Goal: Find specific page/section: Find specific page/section

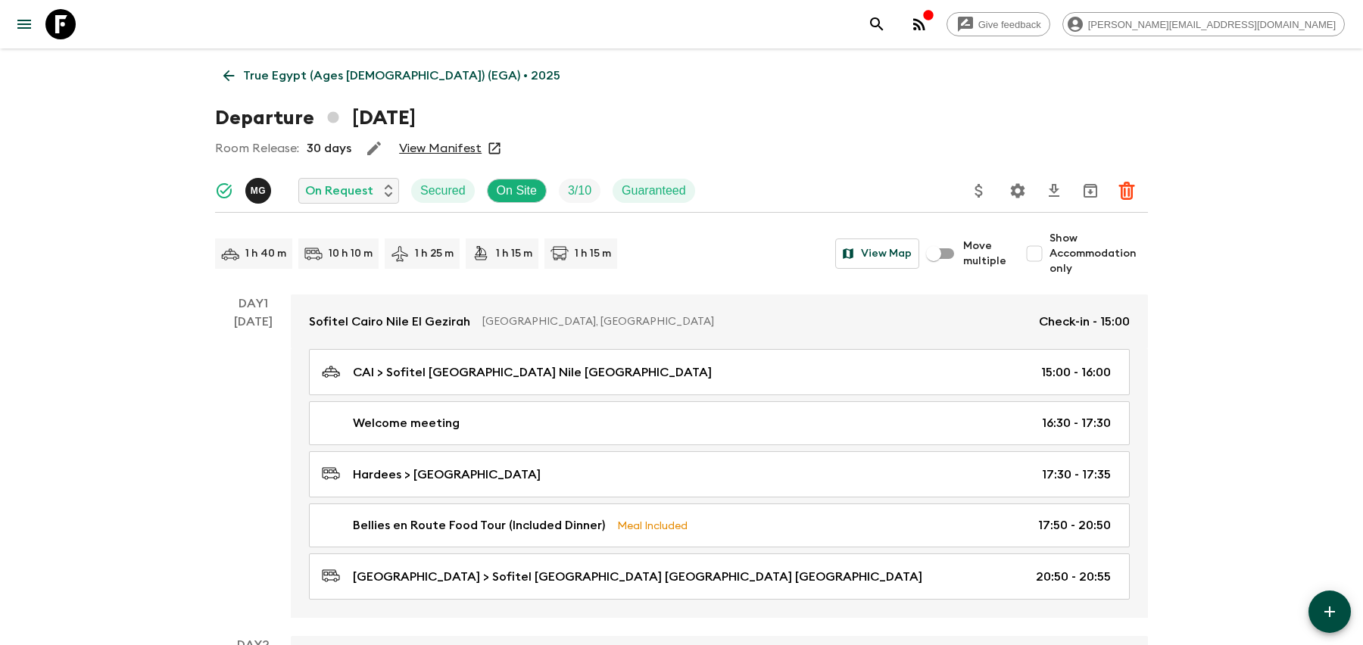
click at [276, 76] on p "True Egypt (Ages [DEMOGRAPHIC_DATA]) (EGA) • 2025" at bounding box center [401, 76] width 317 height 18
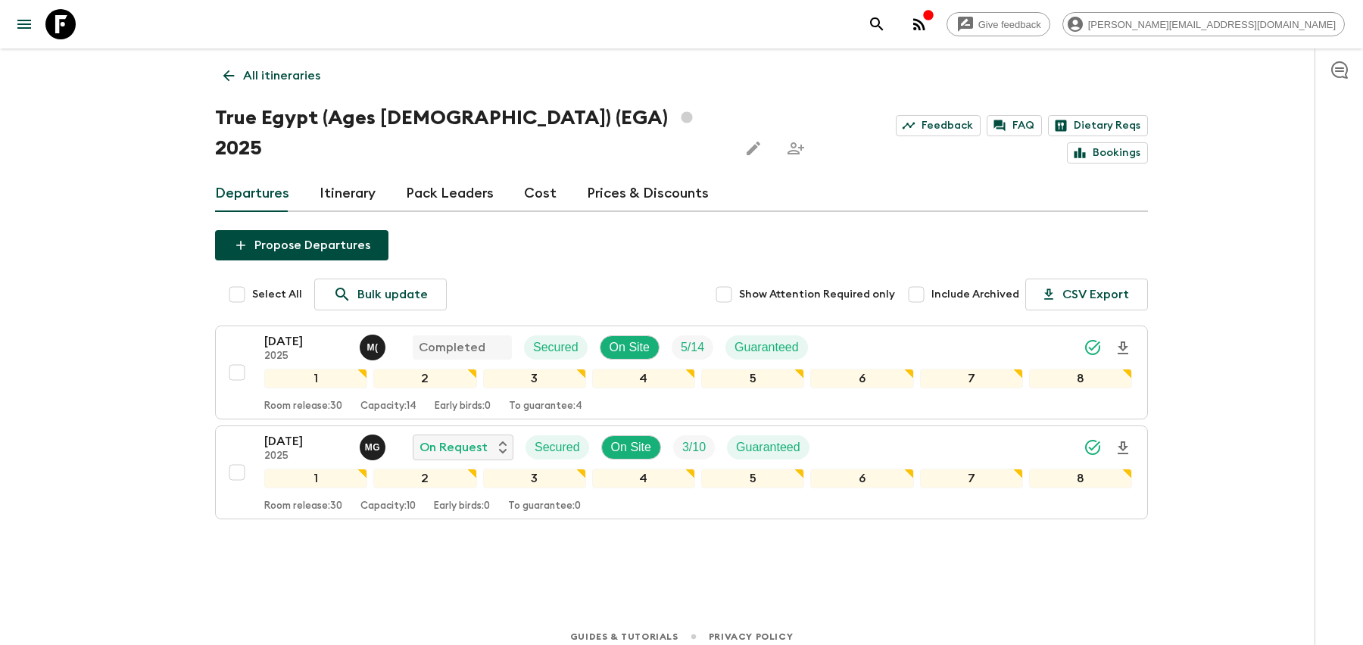
click at [461, 176] on link "Pack Leaders" at bounding box center [450, 194] width 88 height 36
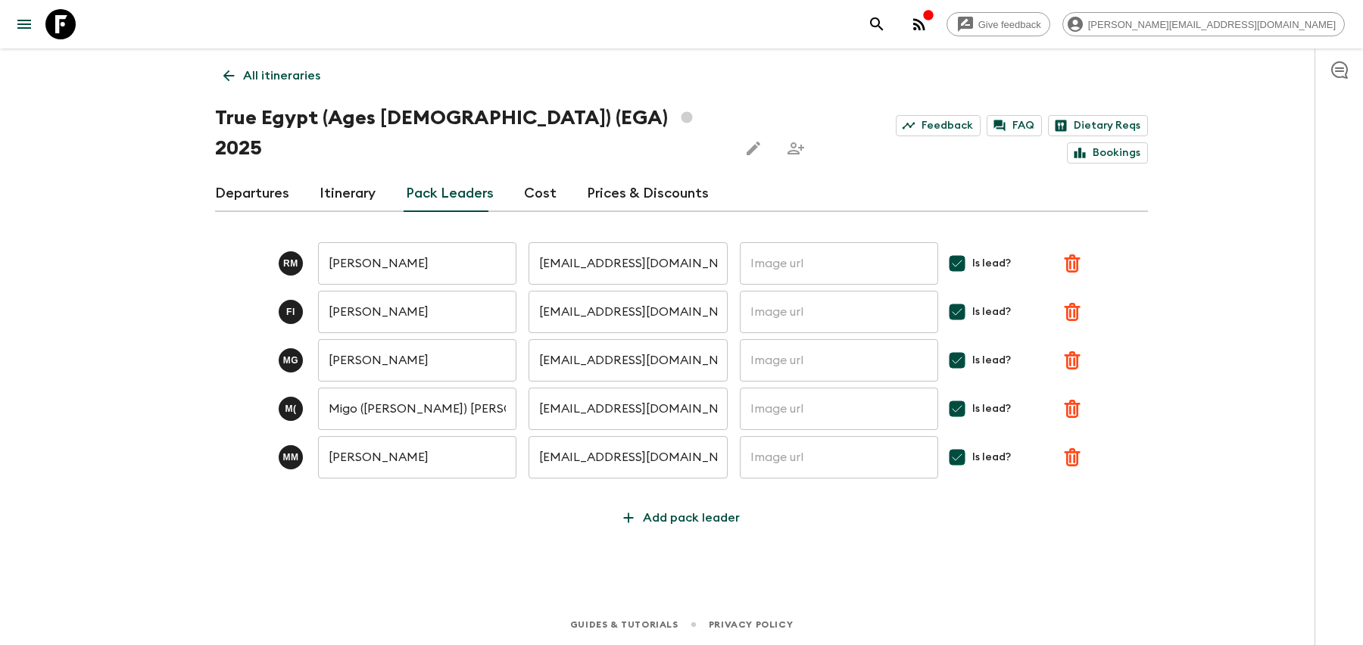
click at [408, 176] on link "Pack Leaders" at bounding box center [450, 194] width 88 height 36
click at [260, 88] on link "All itineraries" at bounding box center [272, 76] width 114 height 30
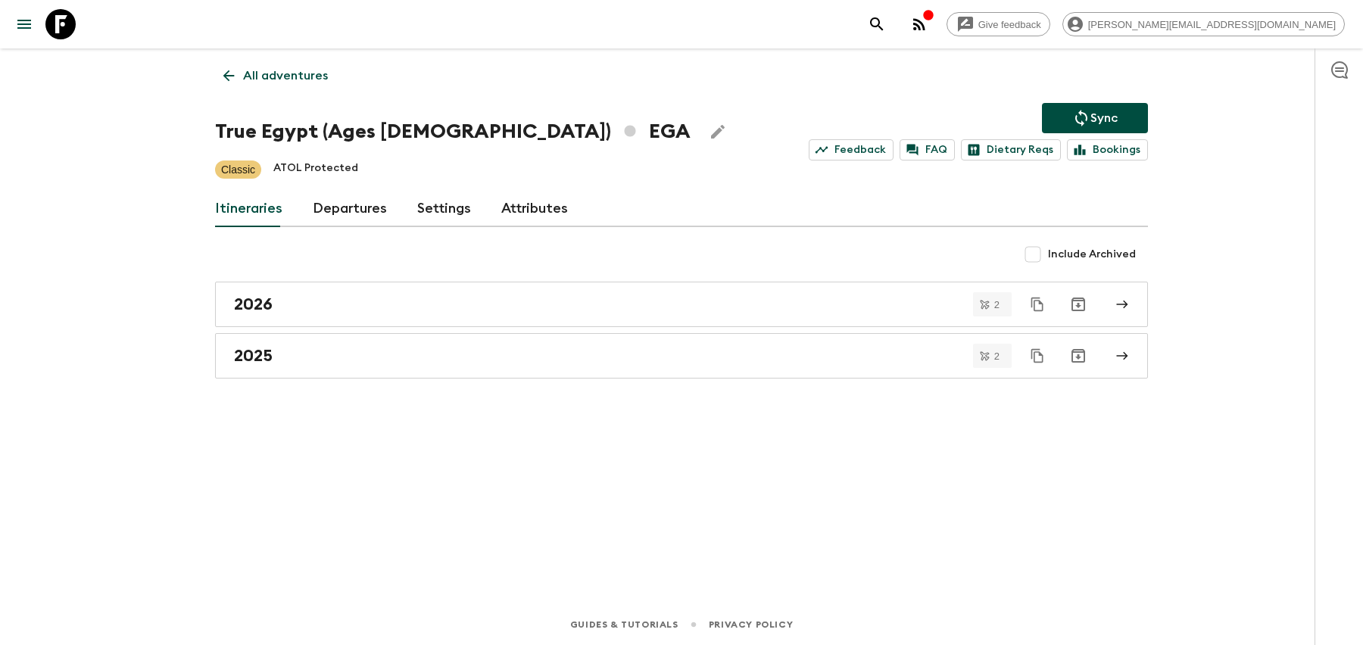
click at [259, 87] on link "All adventures" at bounding box center [275, 76] width 121 height 30
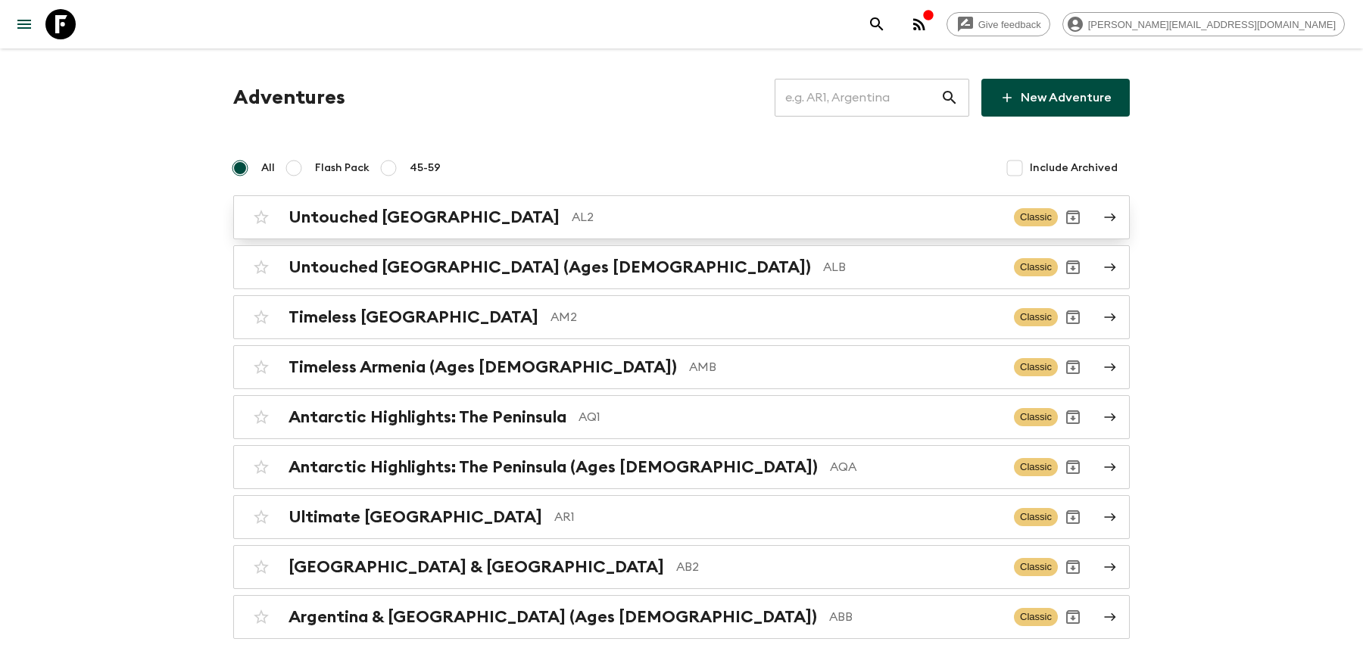
click at [572, 223] on p "AL2" at bounding box center [787, 217] width 430 height 18
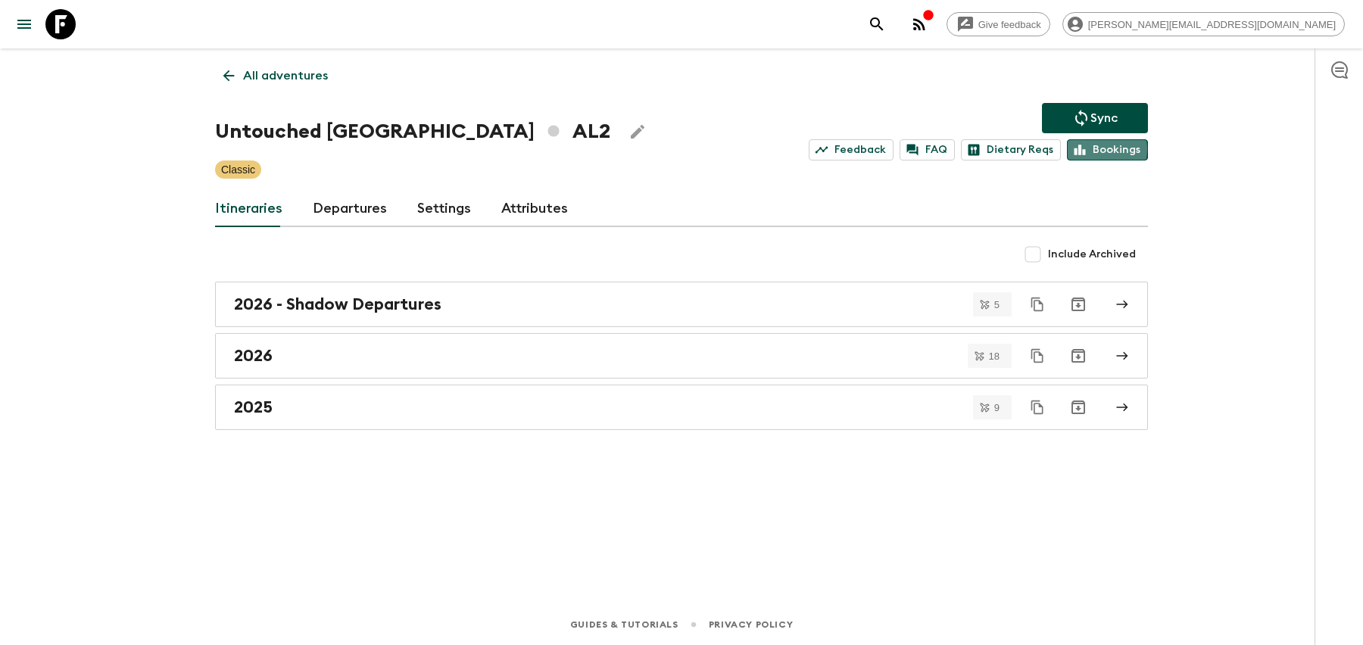
click at [1097, 149] on link "Bookings" at bounding box center [1107, 149] width 81 height 21
click at [902, 300] on div "2026 - Shadow Departures" at bounding box center [667, 305] width 867 height 20
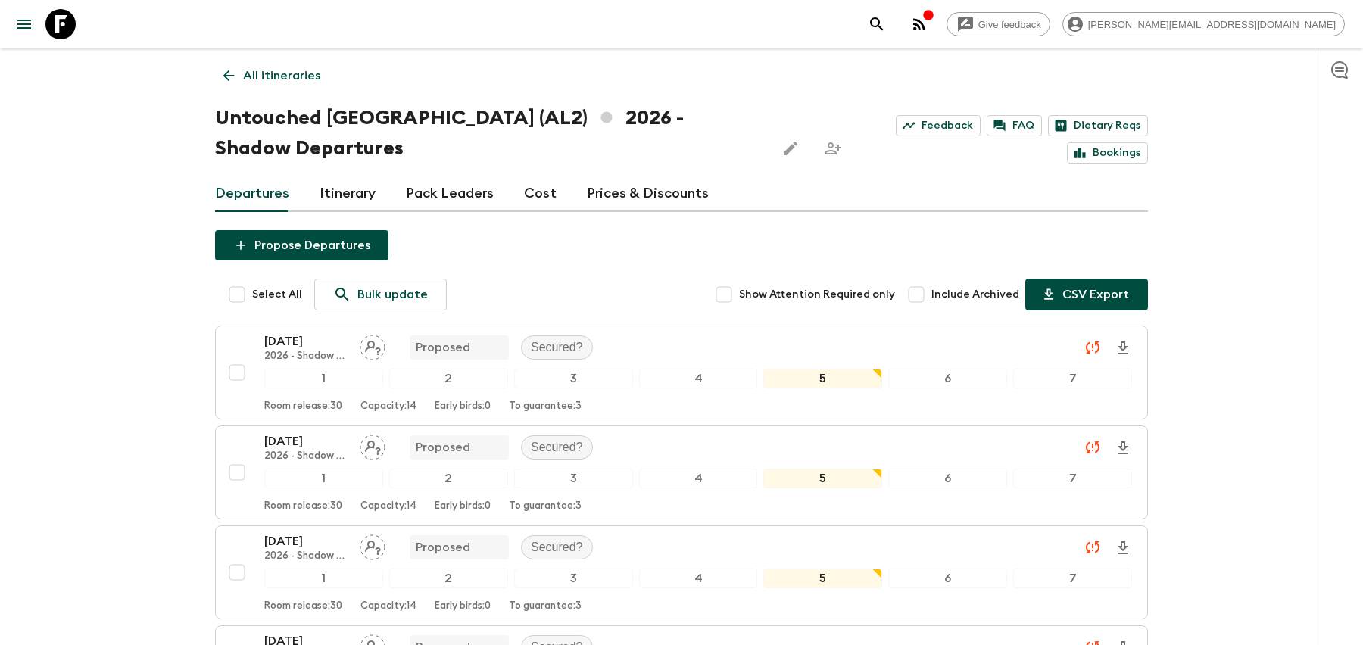
click at [1045, 293] on icon "button" at bounding box center [1049, 294] width 15 height 15
click at [640, 251] on div "Propose Departures Select All Bulk update Show Attention Required only Include …" at bounding box center [681, 543] width 933 height 626
click at [413, 205] on link "Pack Leaders" at bounding box center [450, 194] width 88 height 36
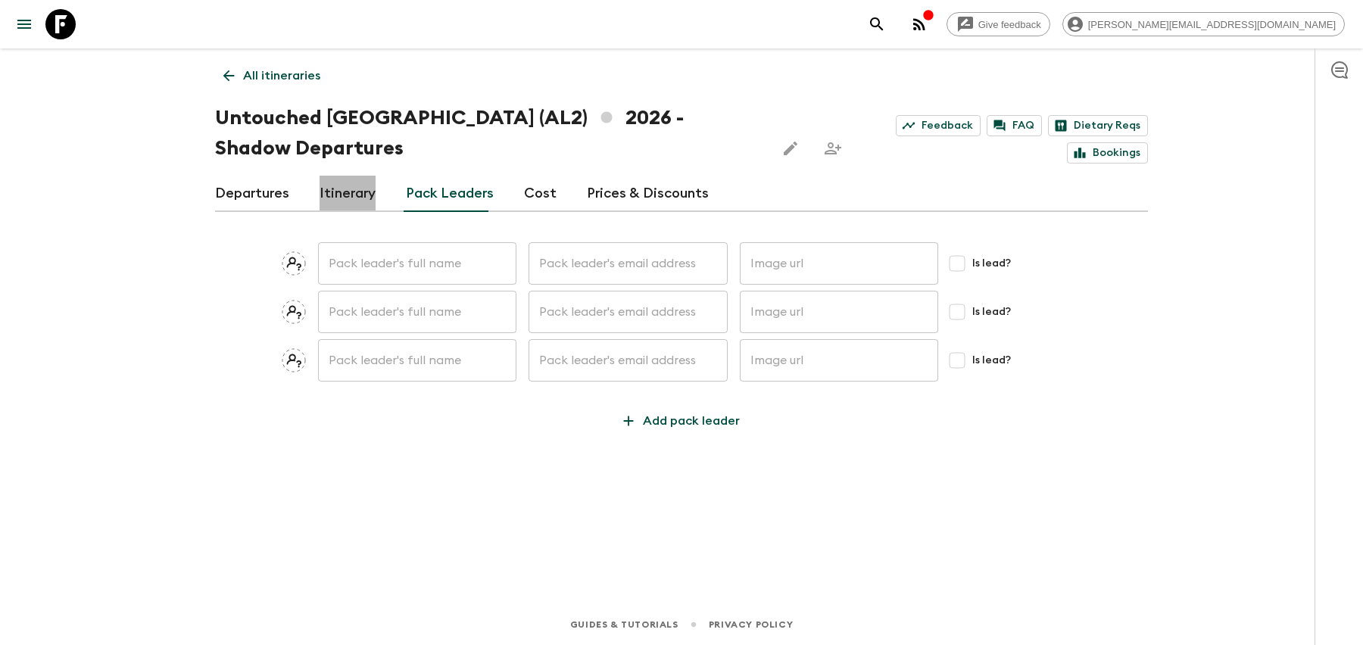
click at [345, 200] on link "Itinerary" at bounding box center [348, 194] width 56 height 36
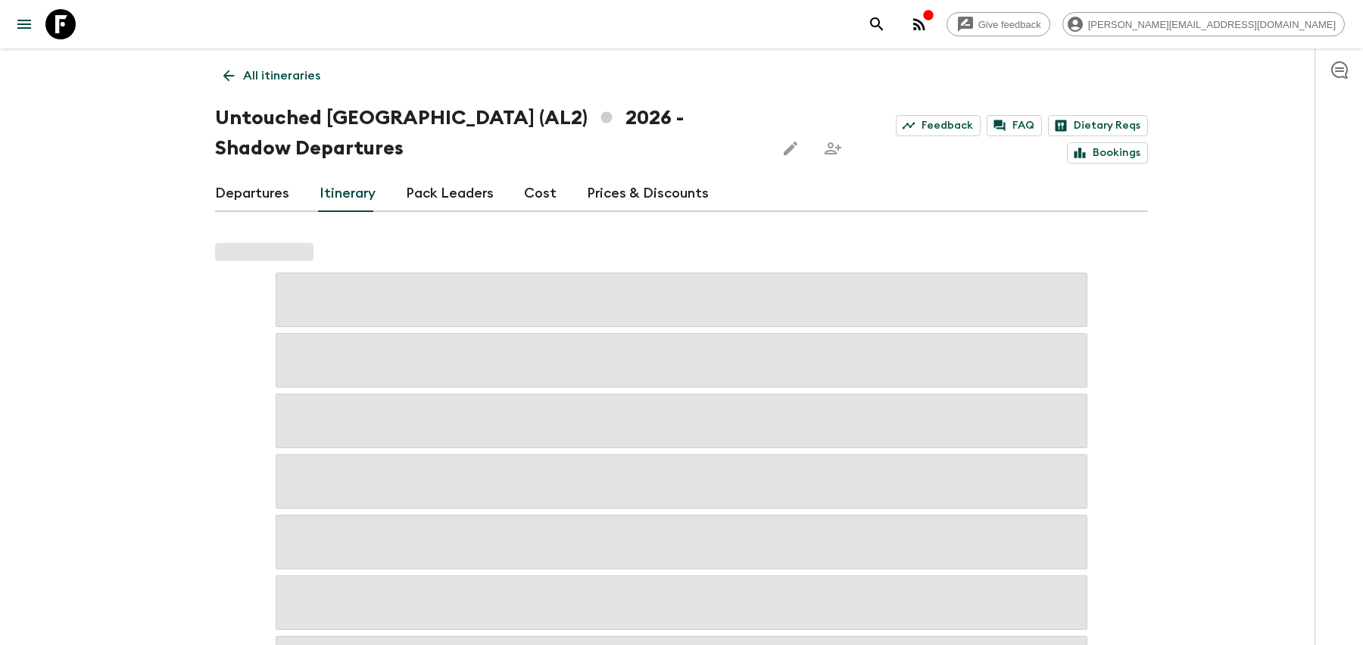
click at [463, 186] on link "Pack Leaders" at bounding box center [450, 194] width 88 height 36
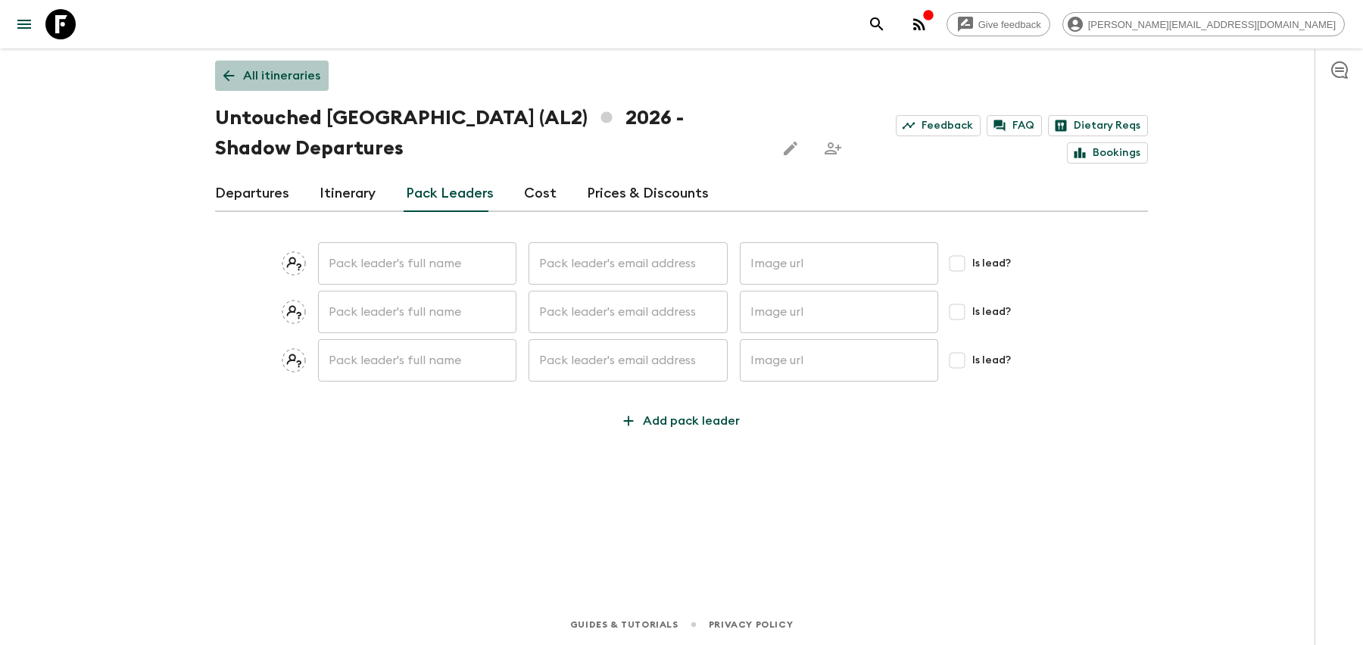
click at [281, 74] on p "All itineraries" at bounding box center [281, 76] width 77 height 18
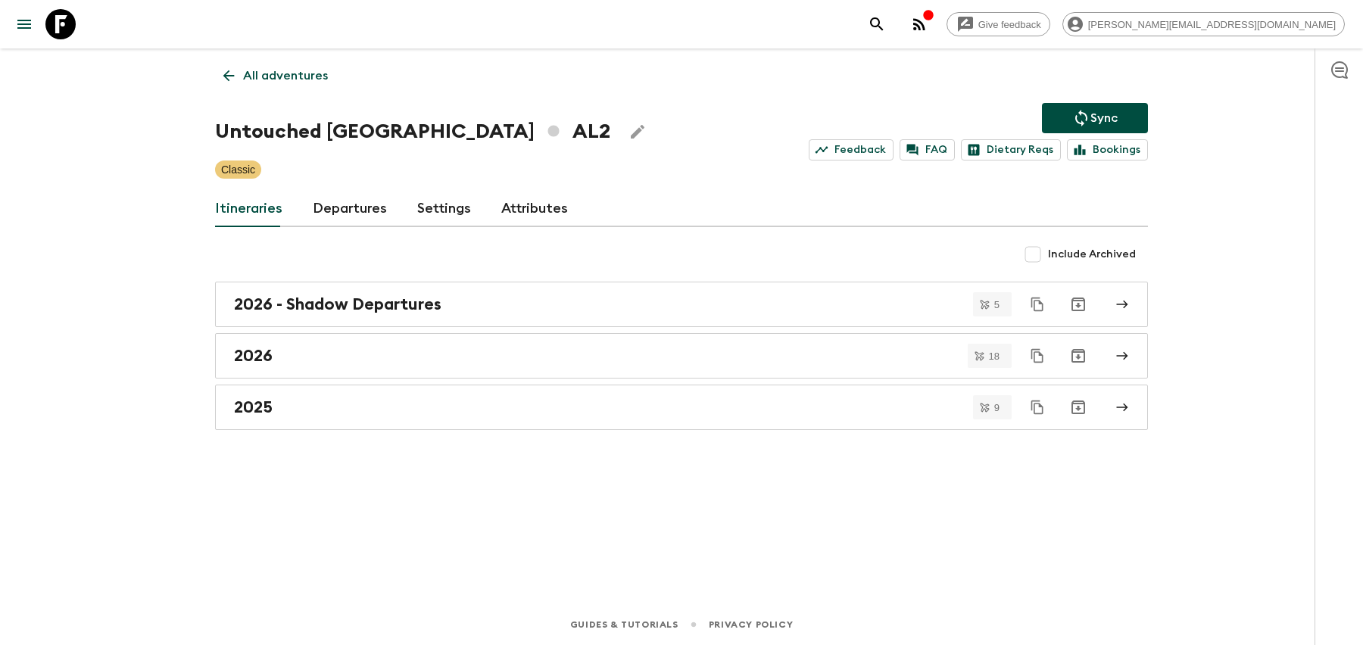
click at [423, 206] on link "Settings" at bounding box center [444, 209] width 54 height 36
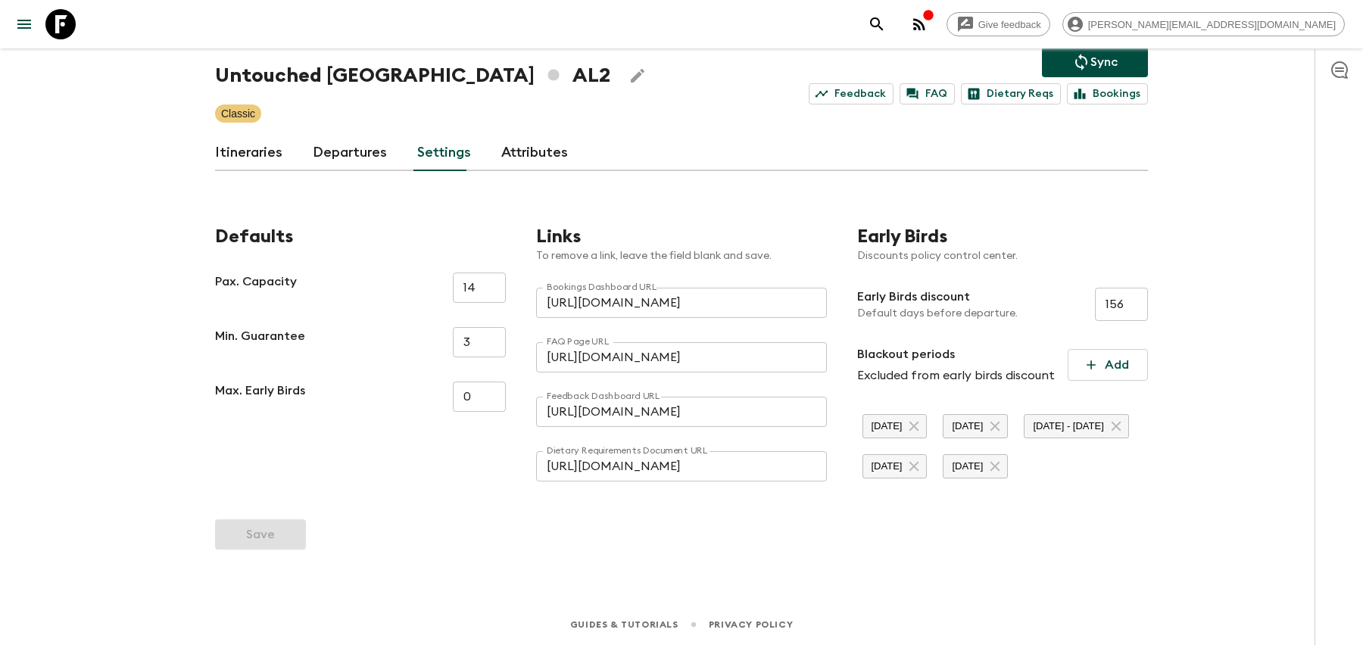
scroll to position [95, 0]
click at [500, 195] on div "Defaults Pax. Capacity 14 ​ Min. Guarantee 3 ​ Max. Early Birds 0 ​" at bounding box center [345, 339] width 321 height 288
click at [514, 135] on link "Attributes" at bounding box center [534, 153] width 67 height 36
